Goal: Task Accomplishment & Management: Use online tool/utility

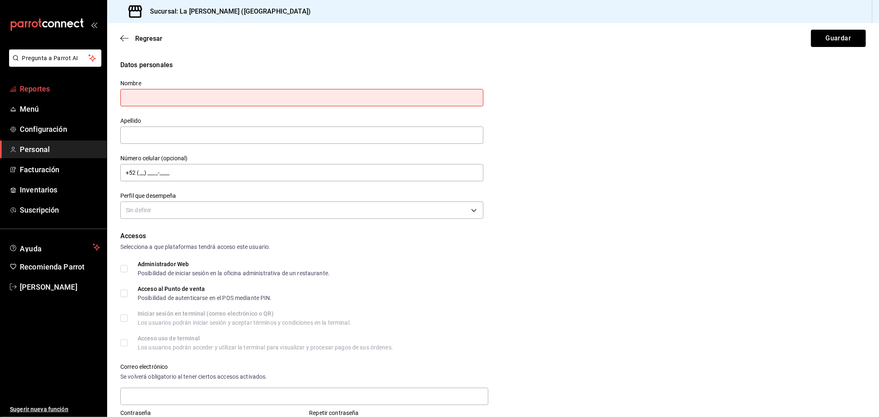
click at [58, 88] on span "Reportes" at bounding box center [60, 88] width 80 height 11
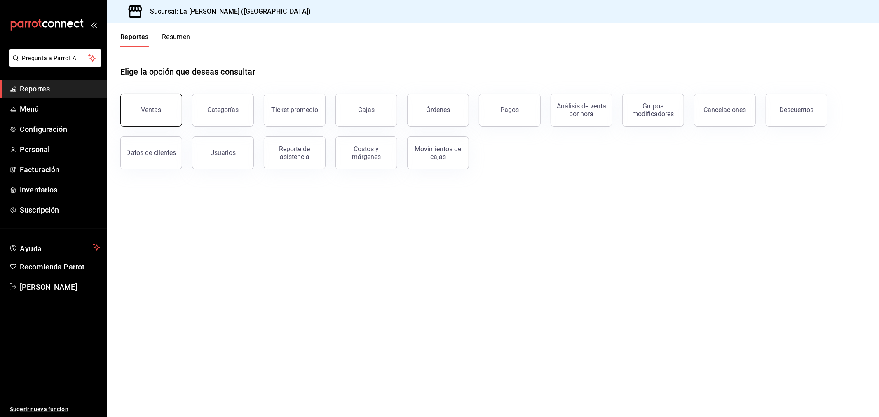
click at [162, 119] on button "Ventas" at bounding box center [151, 110] width 62 height 33
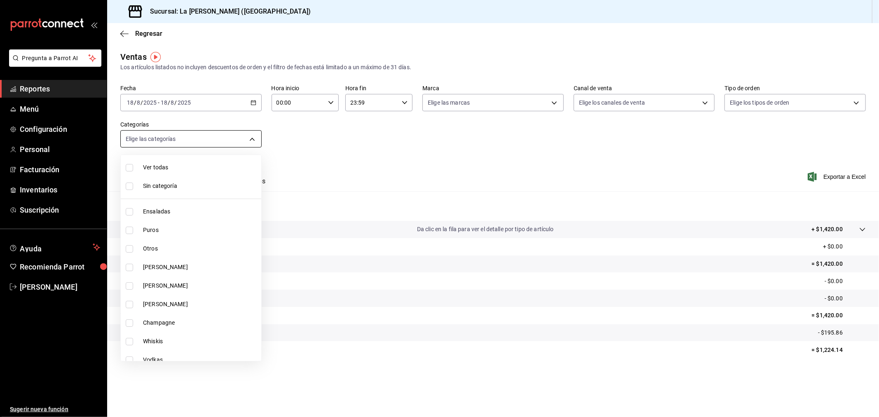
click at [240, 138] on body "Pregunta a Parrot AI Reportes Menú Configuración Personal Facturación Inventari…" at bounding box center [439, 208] width 879 height 417
click at [194, 210] on span "Ensaladas" at bounding box center [200, 211] width 115 height 9
type input "2090f425-4f83-43b7-8a5b-a268cdb56233"
checkbox input "true"
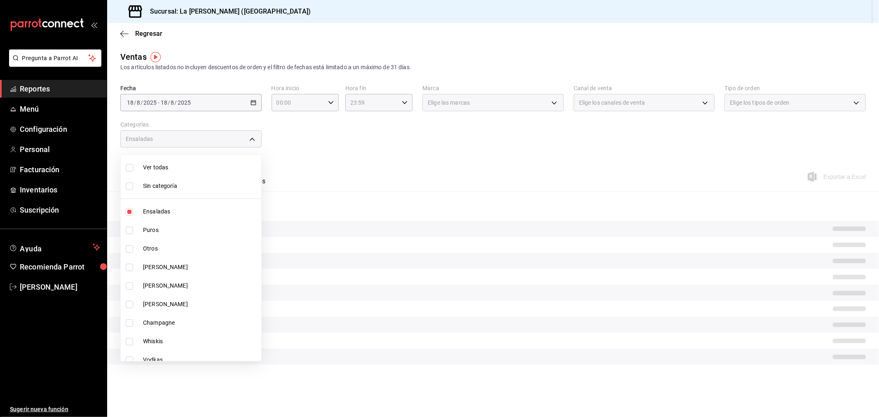
click at [177, 247] on span "Otros" at bounding box center [200, 248] width 115 height 9
type input "2090f425-4f83-43b7-8a5b-a268cdb56233,6055b79d-9dea-4f9b-9d39-5257a0072c3a"
checkbox input "true"
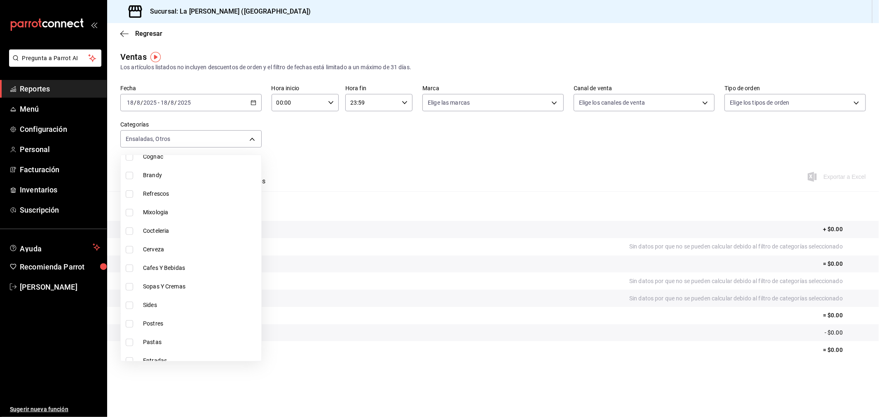
scroll to position [378, 0]
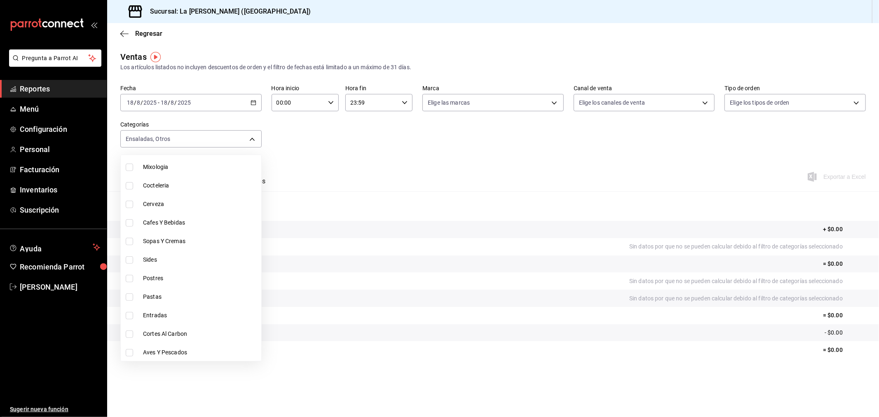
click at [189, 232] on li "Sopas Y Cremas" at bounding box center [191, 241] width 140 height 19
type input "2090f425-4f83-43b7-8a5b-a268cdb56233,6055b79d-9dea-4f9b-9d39-5257a0072c3a,fa29e…"
checkbox input "true"
click at [176, 255] on span "Sides" at bounding box center [200, 259] width 115 height 9
type input "2090f425-4f83-43b7-8a5b-a268cdb56233,6055b79d-9dea-4f9b-9d39-5257a0072c3a,fa29e…"
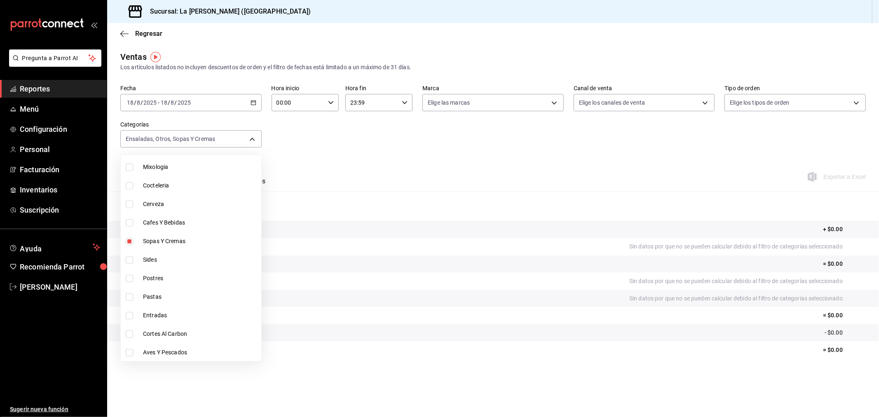
checkbox input "true"
click at [174, 274] on span "Postres" at bounding box center [200, 278] width 115 height 9
type input "2090f425-4f83-43b7-8a5b-a268cdb56233,6055b79d-9dea-4f9b-9d39-5257a0072c3a,fa29e…"
checkbox input "true"
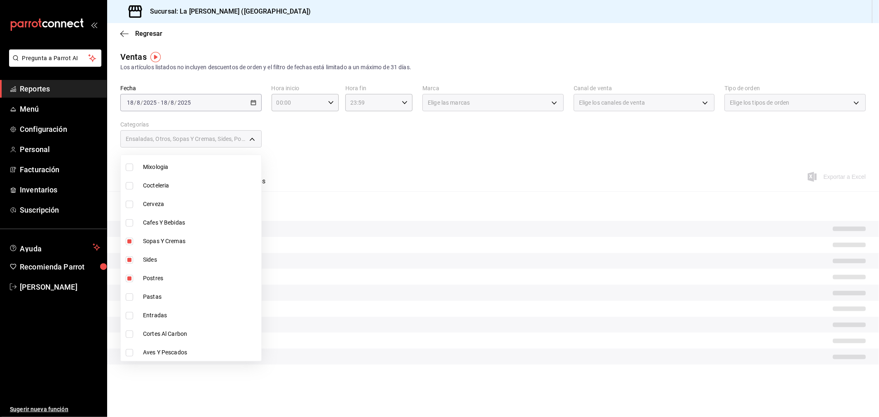
click at [173, 292] on span "Pastas" at bounding box center [200, 296] width 115 height 9
type input "2090f425-4f83-43b7-8a5b-a268cdb56233,6055b79d-9dea-4f9b-9d39-5257a0072c3a,fa29e…"
checkbox input "true"
click at [171, 311] on span "Entradas" at bounding box center [200, 315] width 115 height 9
type input "2090f425-4f83-43b7-8a5b-a268cdb56233,6055b79d-9dea-4f9b-9d39-5257a0072c3a,fa29e…"
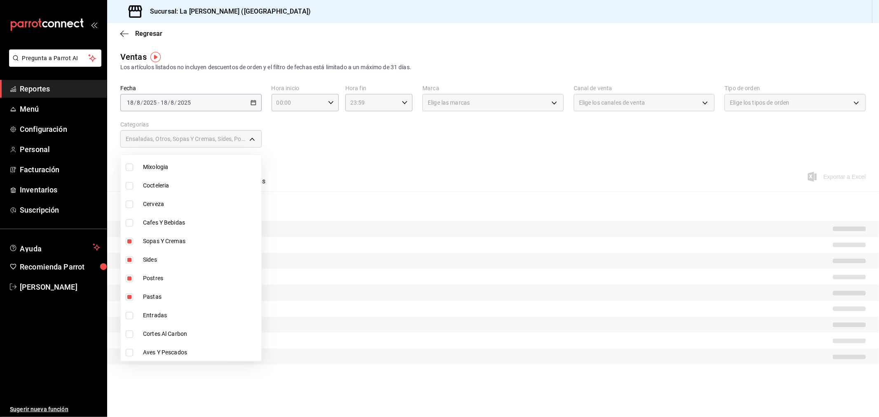
checkbox input "true"
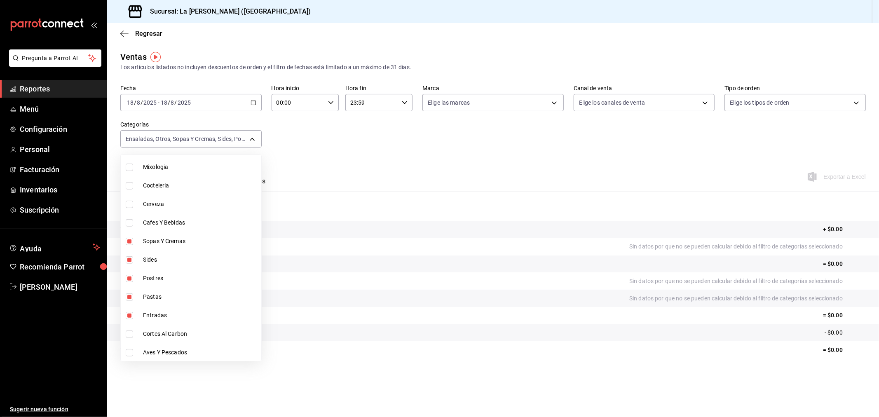
click at [175, 331] on span "Cortes Al Carbon" at bounding box center [200, 334] width 115 height 9
type input "2090f425-4f83-43b7-8a5b-a268cdb56233,6055b79d-9dea-4f9b-9d39-5257a0072c3a,fa29e…"
checkbox input "true"
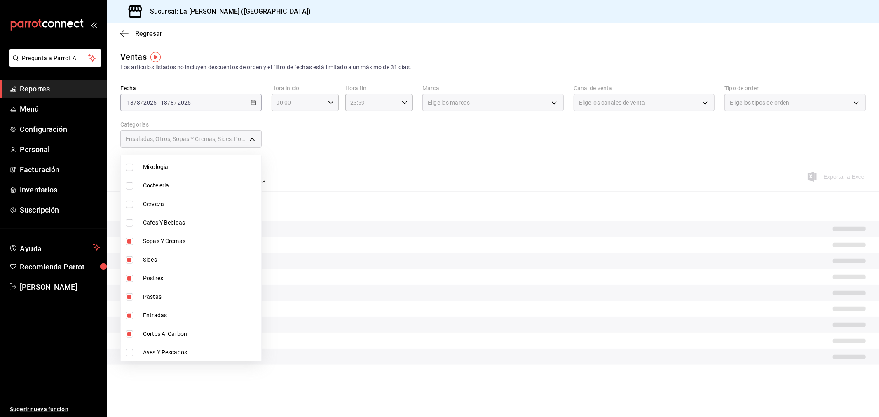
click at [178, 348] on span "Aves Y Pescados" at bounding box center [200, 352] width 115 height 9
type input "2090f425-4f83-43b7-8a5b-a268cdb56233,6055b79d-9dea-4f9b-9d39-5257a0072c3a,fa29e…"
checkbox input "true"
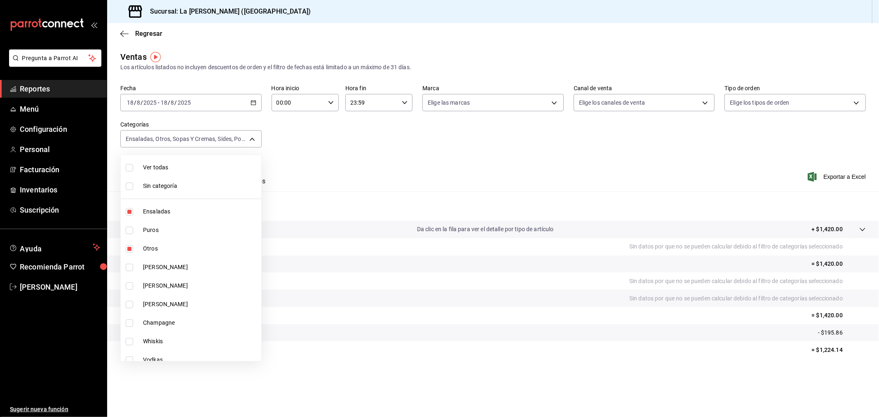
click at [419, 162] on div at bounding box center [439, 208] width 879 height 417
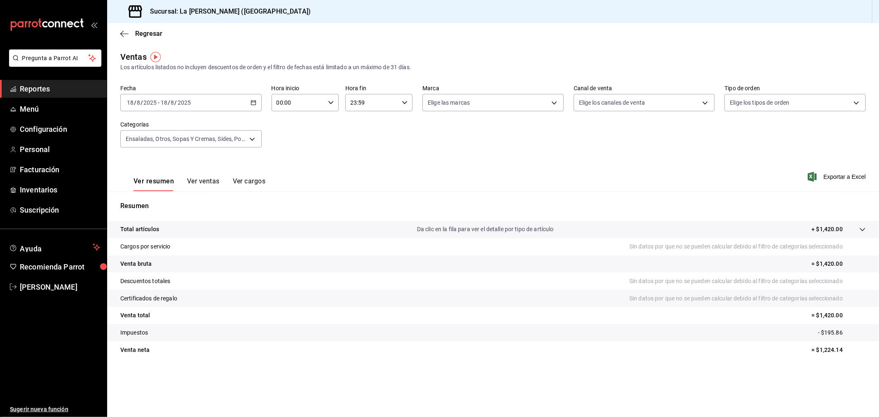
drag, startPoint x: 255, startPoint y: 106, endPoint x: 254, endPoint y: 113, distance: 6.6
click at [255, 106] on div "[DATE] [DATE] - [DATE] [DATE]" at bounding box center [190, 102] width 141 height 17
click at [173, 209] on li "Rango de fechas" at bounding box center [159, 201] width 77 height 19
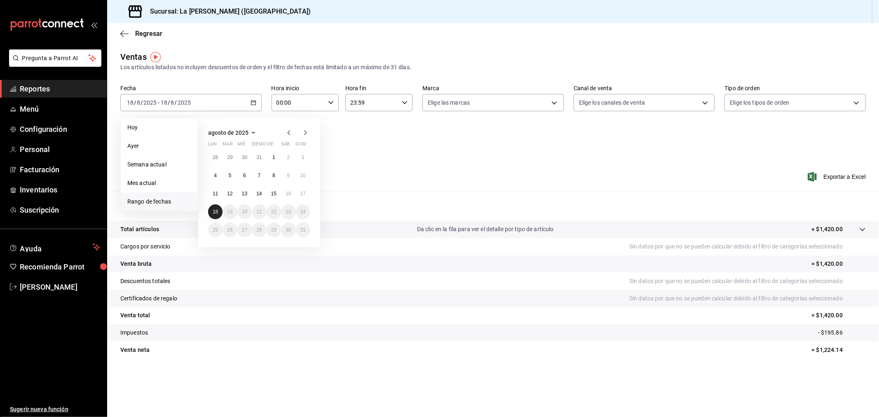
click at [213, 208] on button "18" at bounding box center [215, 211] width 14 height 15
click at [211, 196] on button "11" at bounding box center [215, 193] width 14 height 15
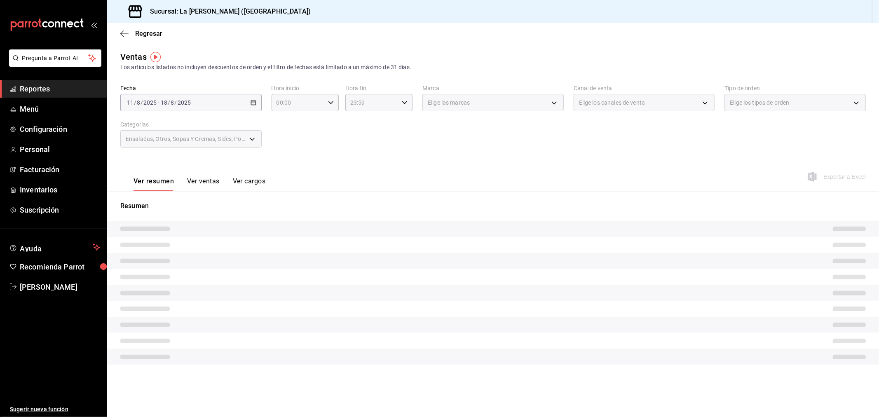
click at [207, 186] on button "Ver ventas" at bounding box center [203, 184] width 33 height 14
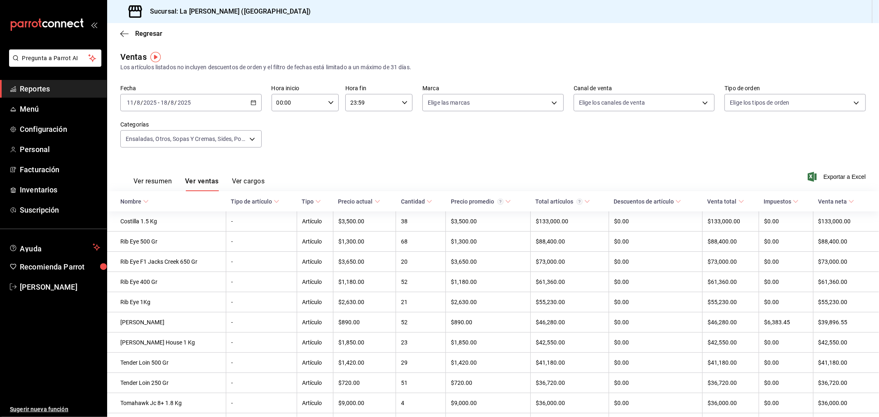
click at [319, 108] on input "00:00" at bounding box center [297, 102] width 53 height 16
click at [290, 139] on span "10" at bounding box center [286, 139] width 20 height 7
type input "10:00"
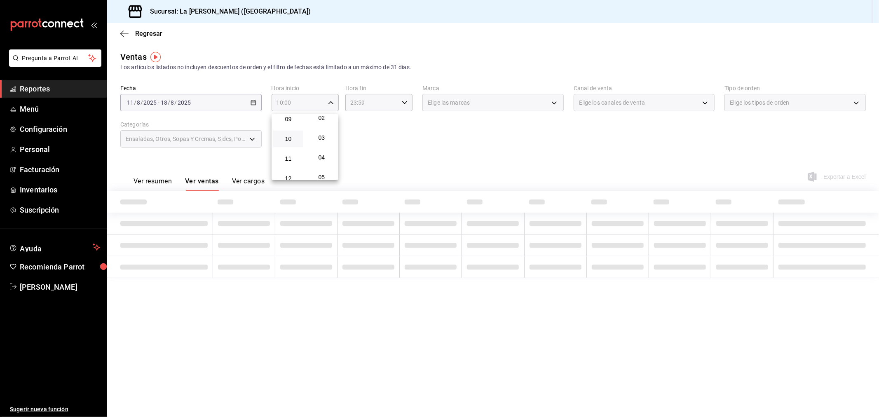
click at [346, 102] on div at bounding box center [439, 208] width 879 height 417
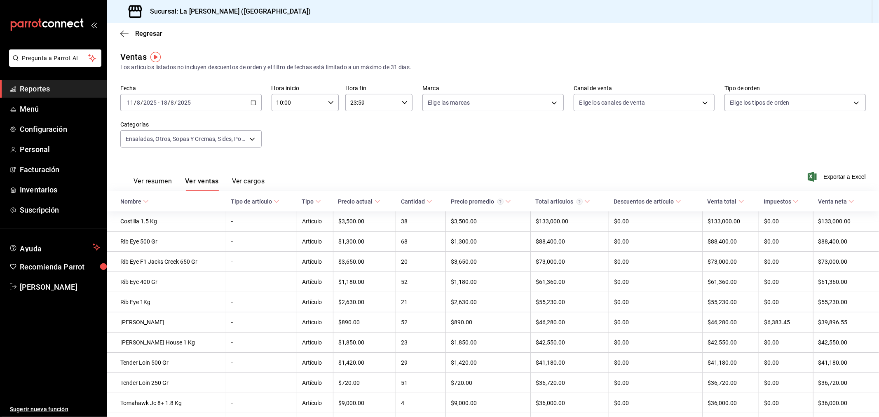
click at [369, 107] on input "23:59" at bounding box center [371, 102] width 53 height 16
click at [360, 125] on button "04" at bounding box center [360, 119] width 30 height 16
type input "04:59"
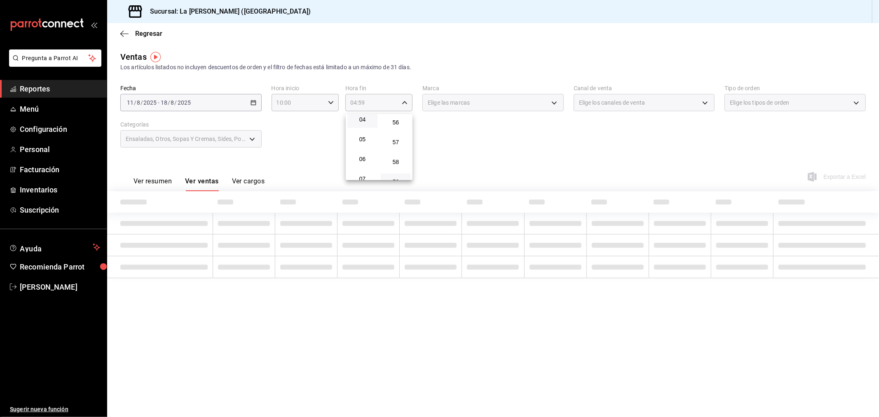
click at [332, 134] on div at bounding box center [439, 208] width 879 height 417
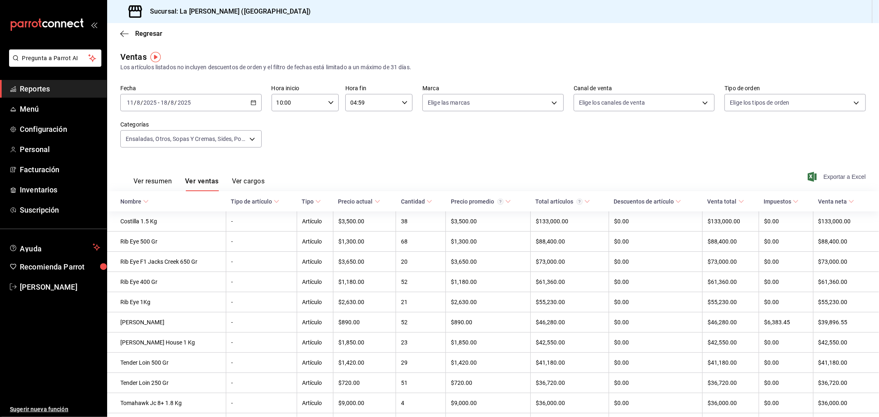
click at [846, 178] on span "Exportar a Excel" at bounding box center [837, 177] width 56 height 10
